Goal: Information Seeking & Learning: Learn about a topic

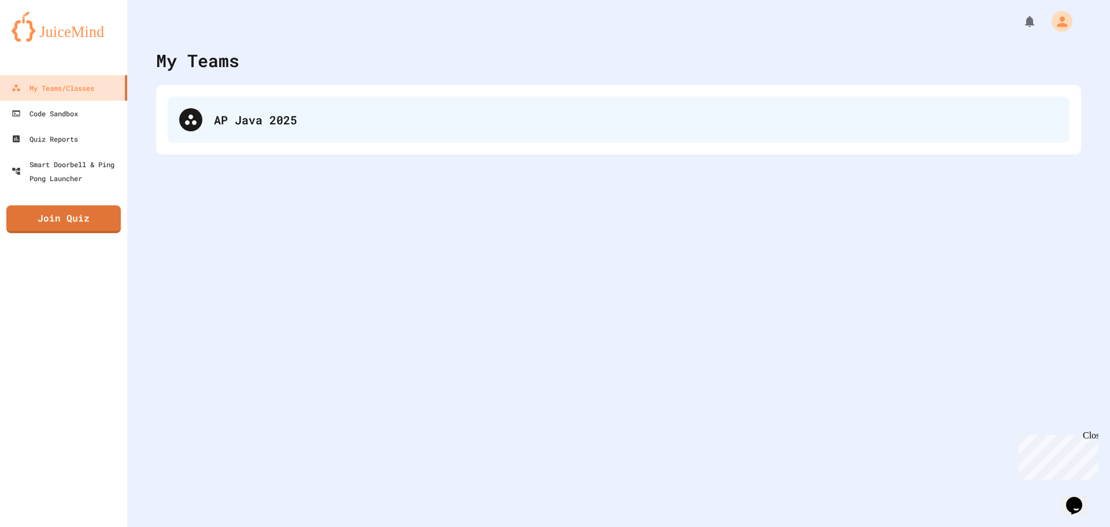
click at [305, 116] on div "AP Java 2025" at bounding box center [636, 119] width 844 height 17
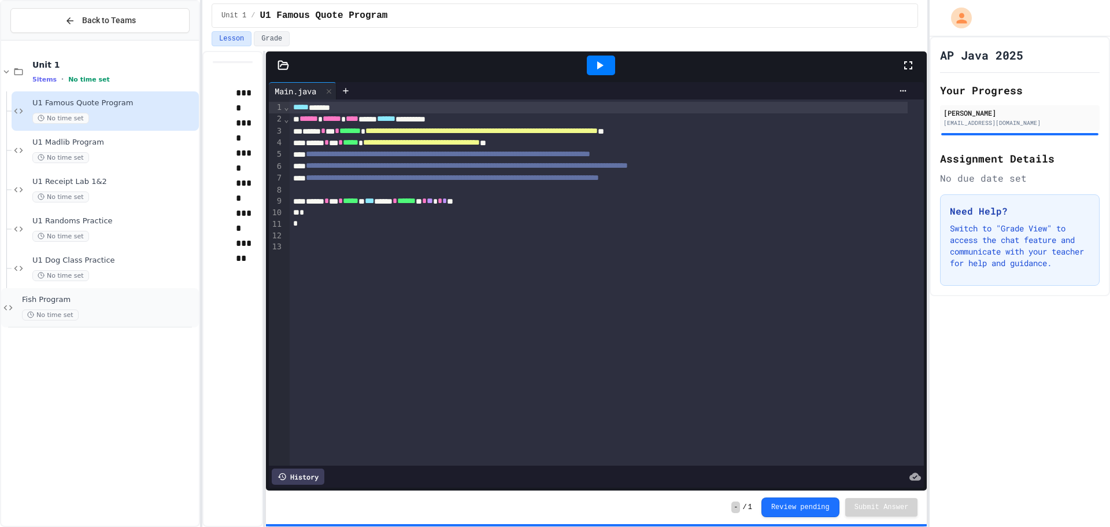
click at [104, 311] on div "No time set" at bounding box center [109, 314] width 175 height 11
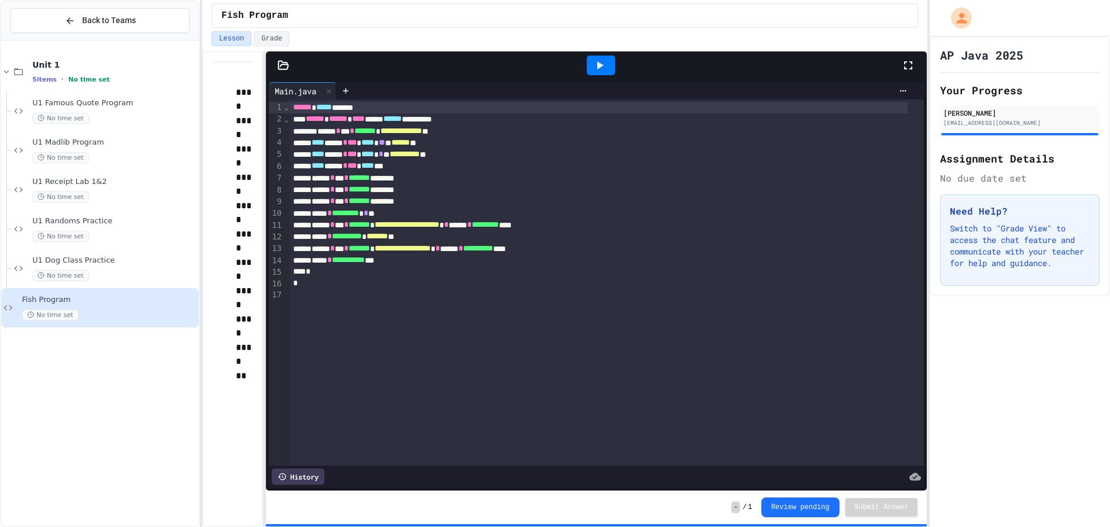
click at [287, 67] on icon at bounding box center [284, 66] width 12 height 12
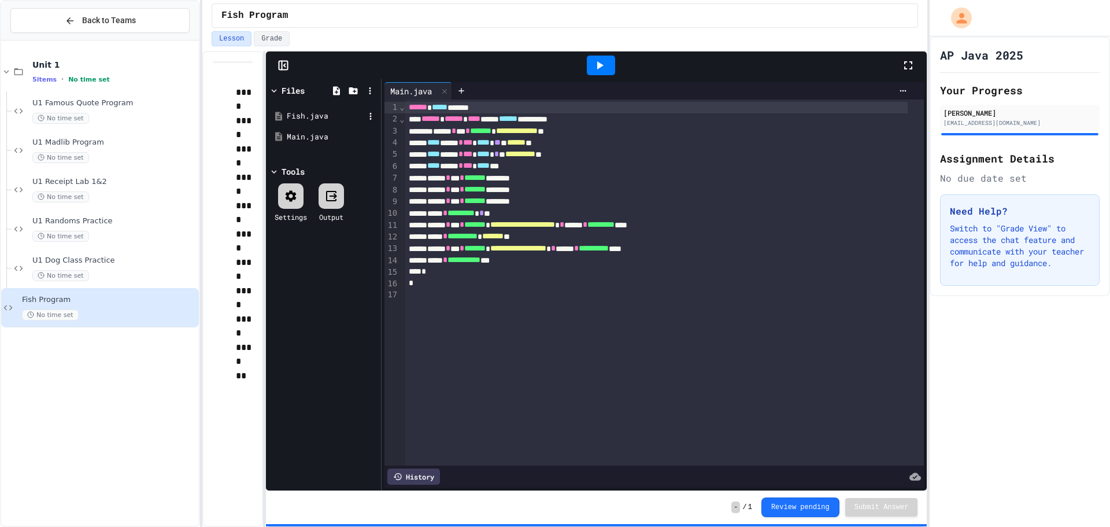
click at [316, 113] on div "Fish.java" at bounding box center [325, 116] width 77 height 12
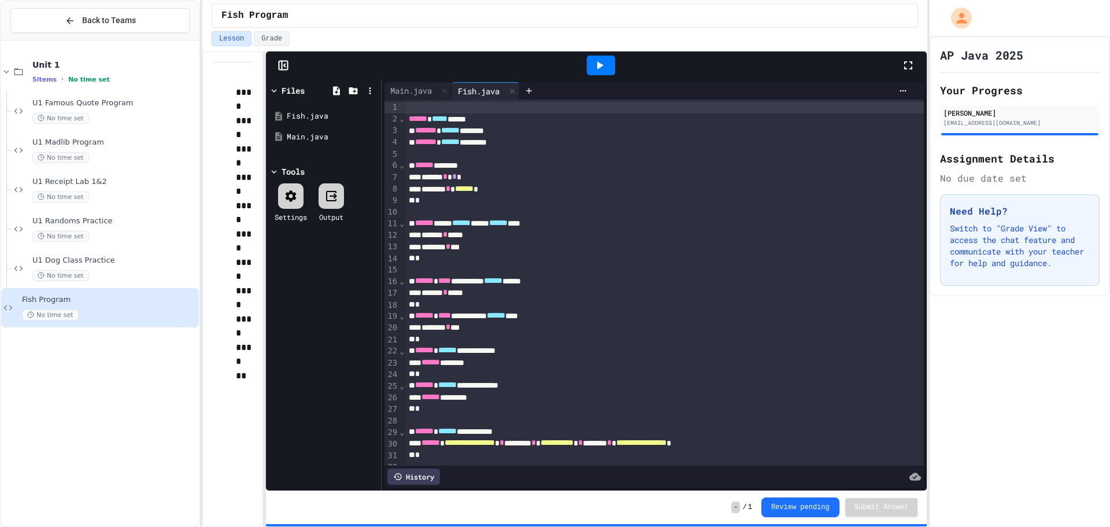
click at [916, 66] on div at bounding box center [913, 65] width 25 height 31
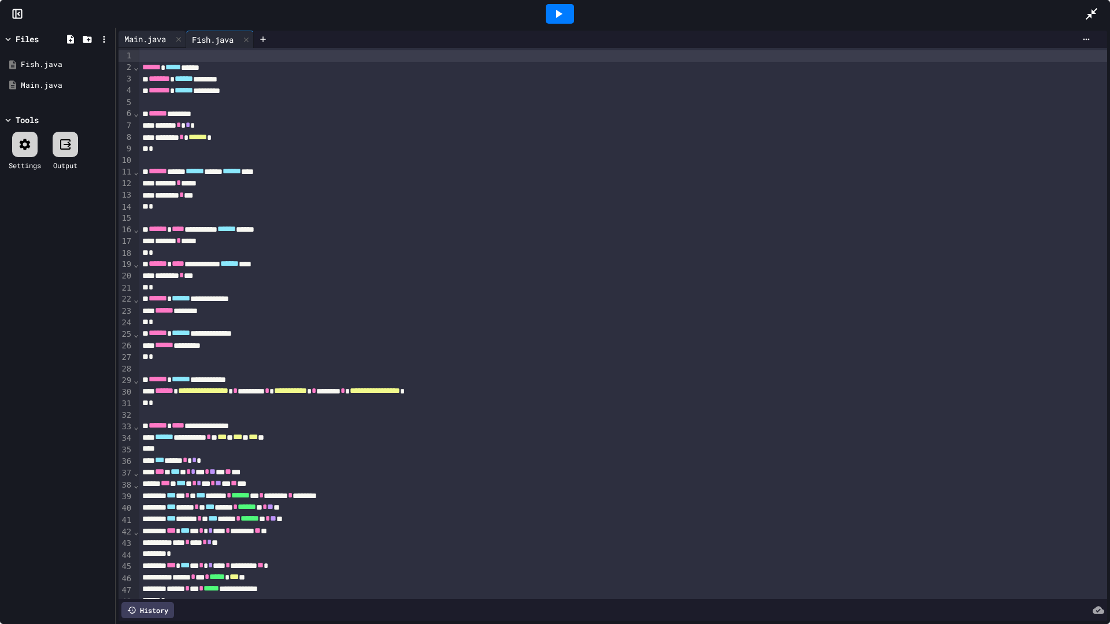
click at [138, 37] on div "Main.java" at bounding box center [145, 39] width 53 height 12
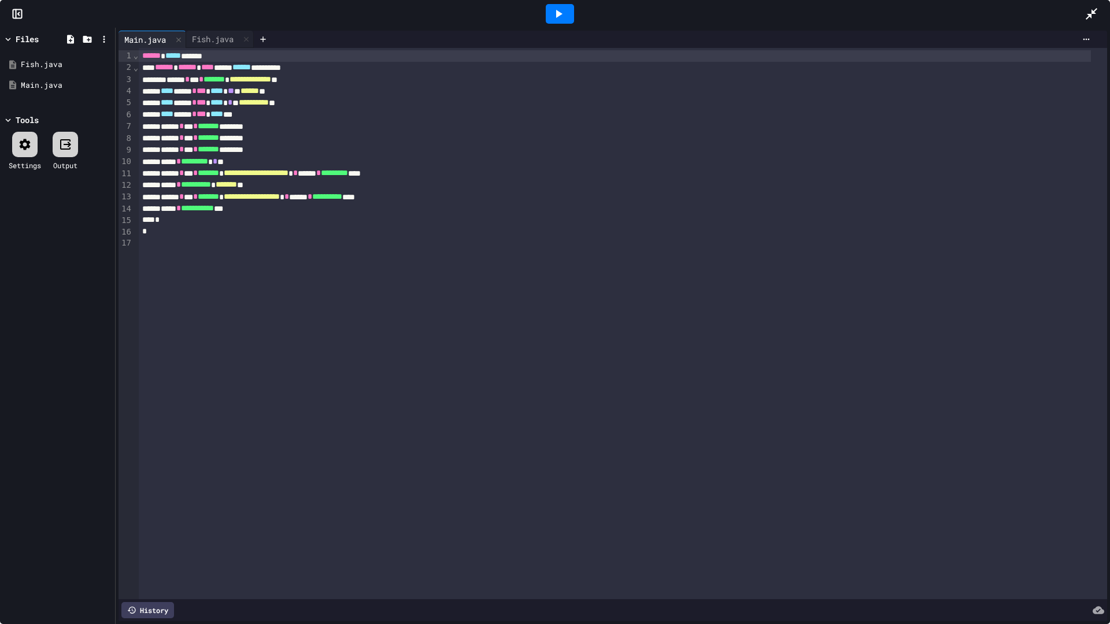
click at [569, 7] on div at bounding box center [560, 14] width 28 height 20
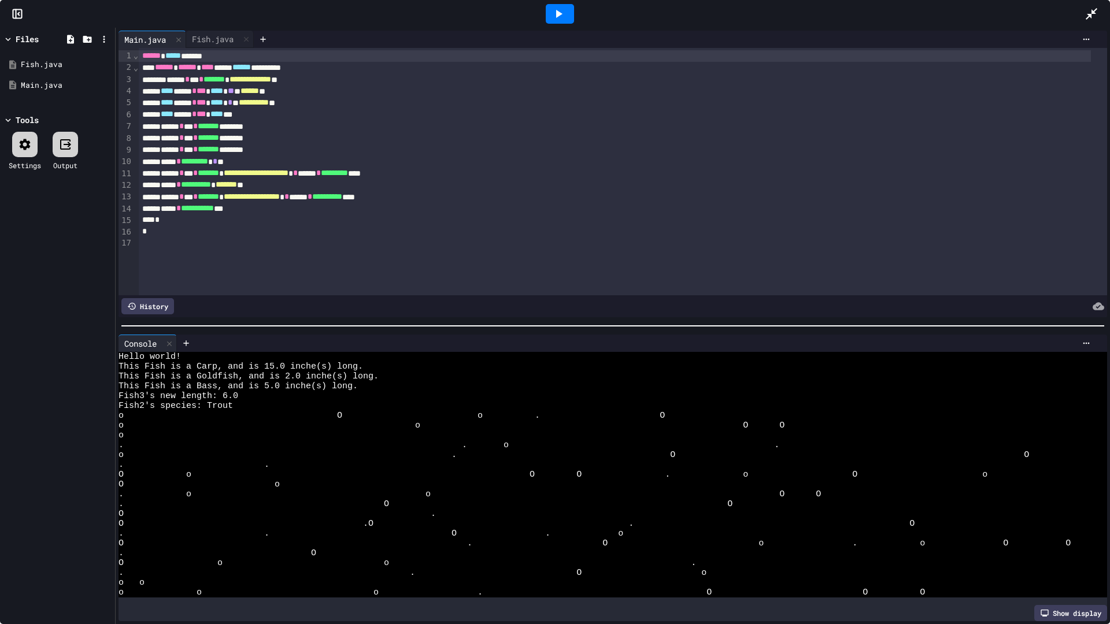
scroll to position [69, 0]
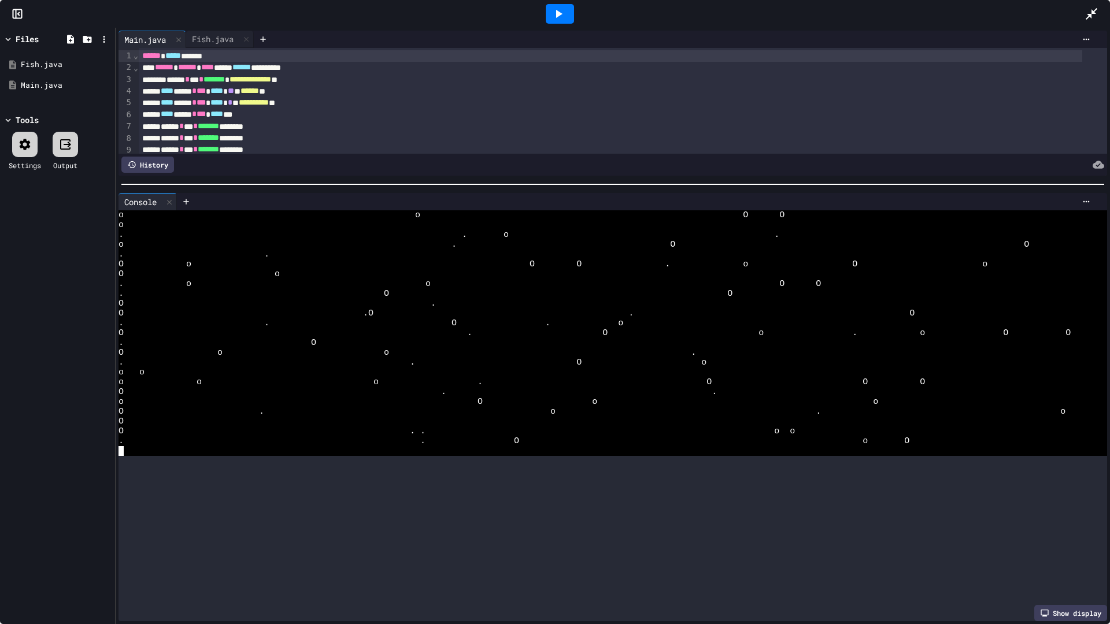
click at [540, 179] on div at bounding box center [613, 185] width 995 height 12
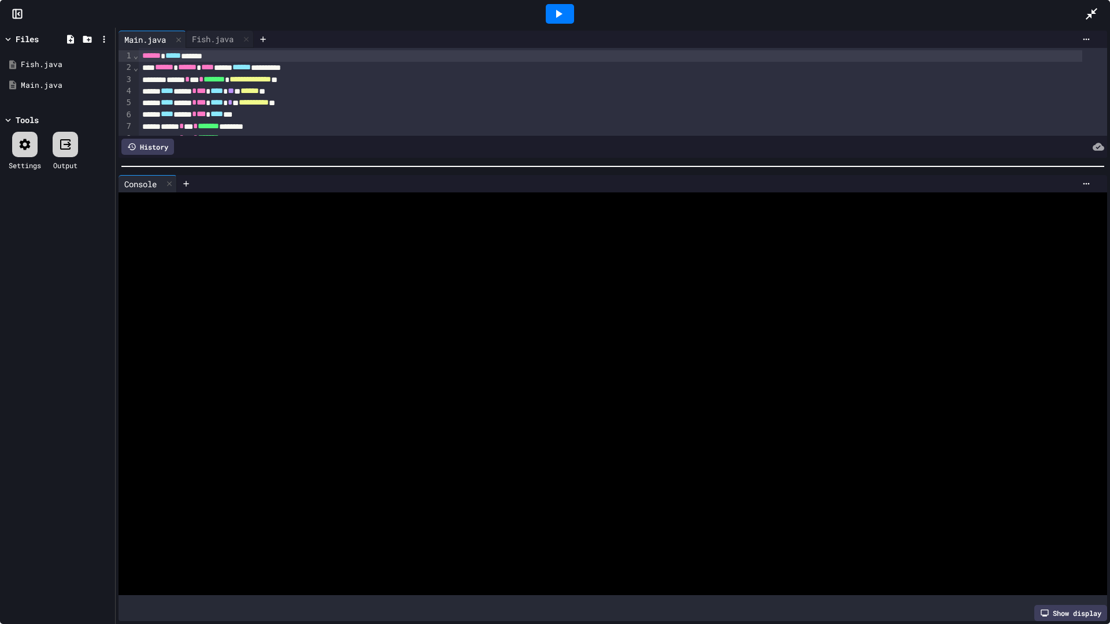
scroll to position [0, 0]
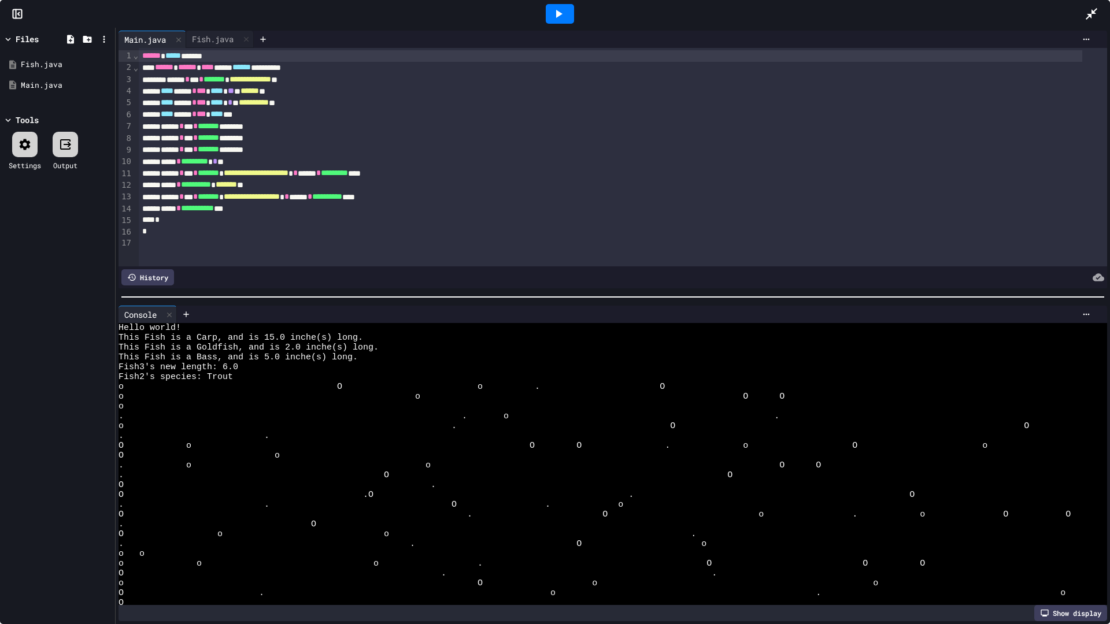
click at [568, 303] on div at bounding box center [613, 297] width 995 height 12
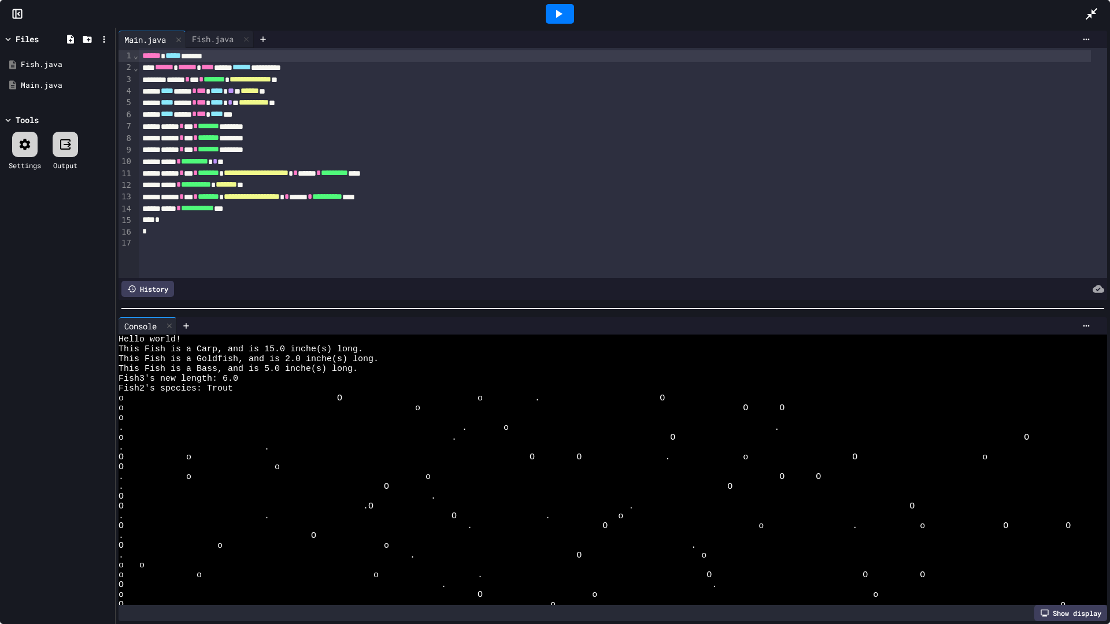
scroll to position [49, 0]
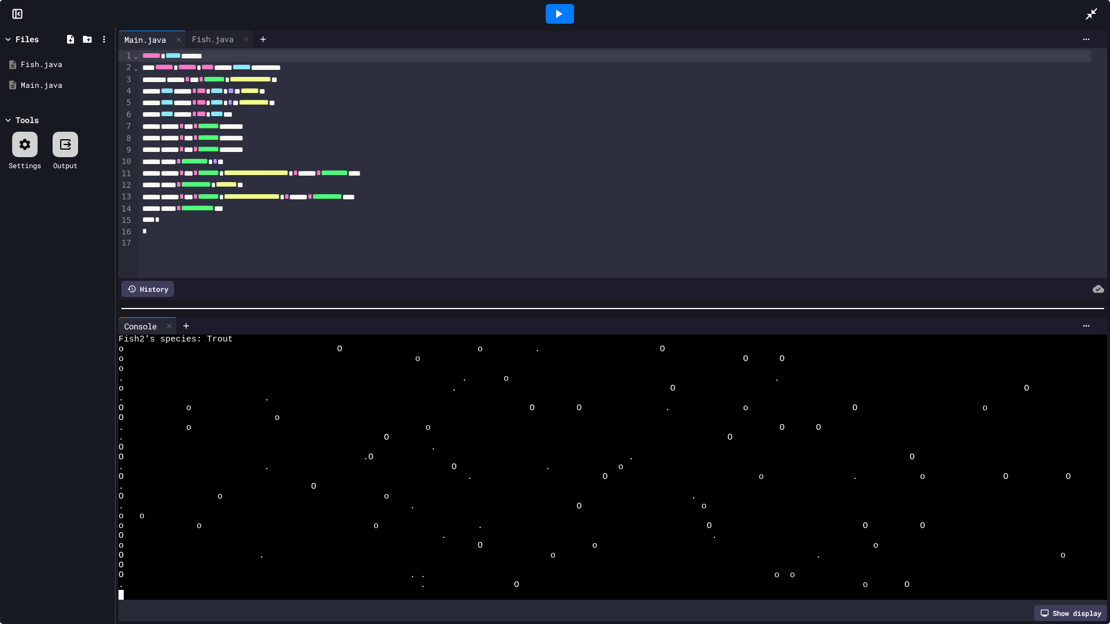
click at [279, 211] on div "**********" at bounding box center [615, 209] width 952 height 12
click at [549, 16] on div at bounding box center [560, 14] width 28 height 20
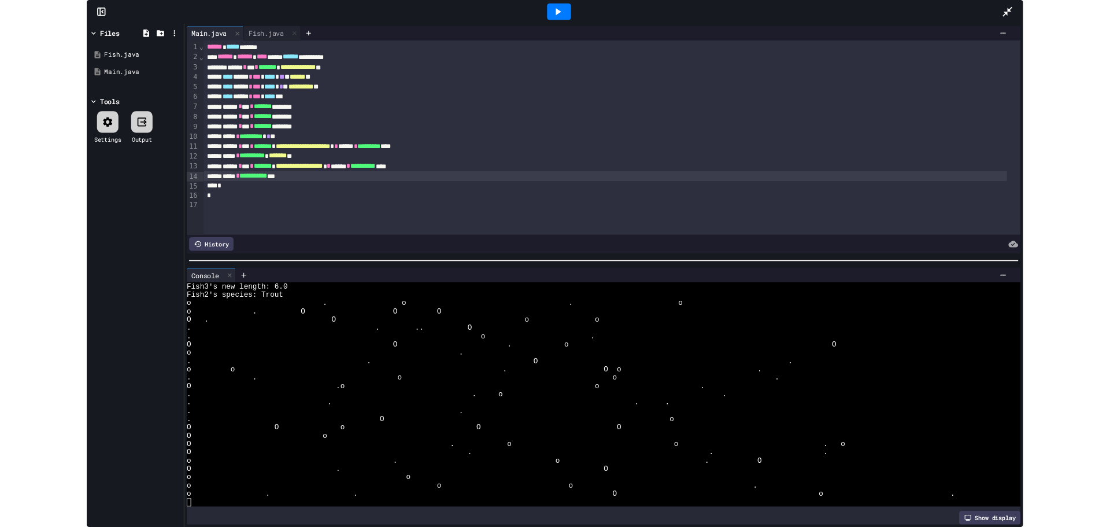
scroll to position [0, 0]
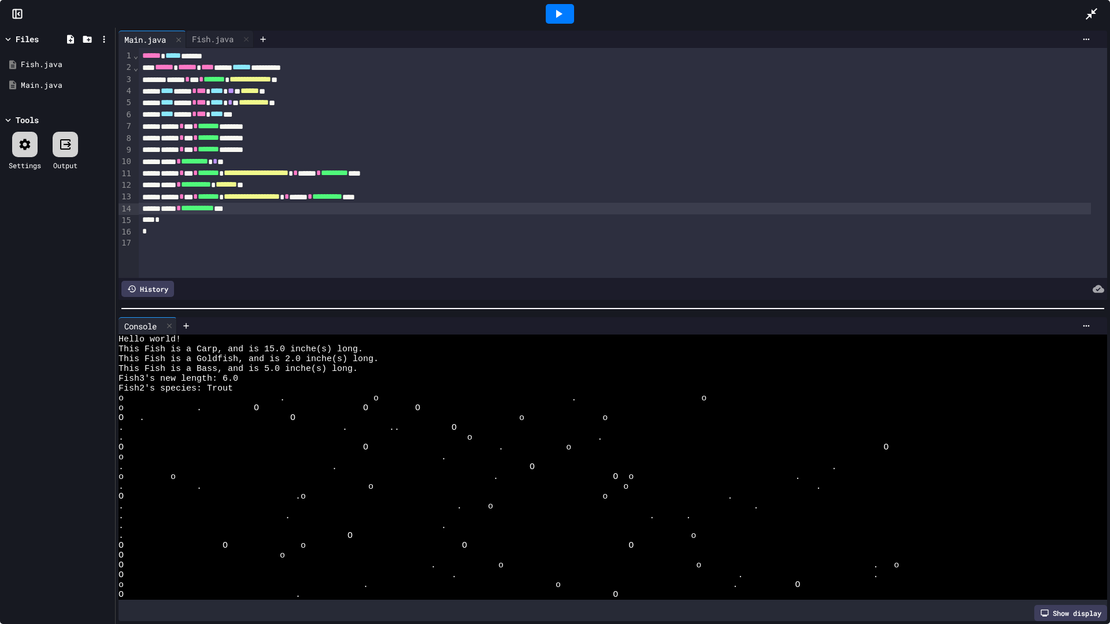
click at [1090, 8] on icon at bounding box center [1092, 14] width 14 height 14
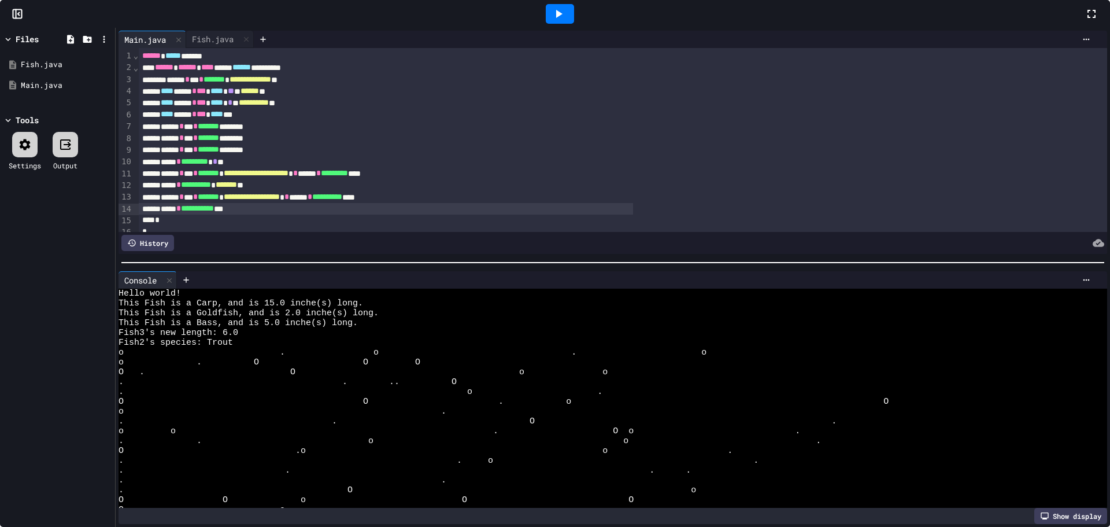
scroll to position [98, 0]
